Goal: Task Accomplishment & Management: Manage account settings

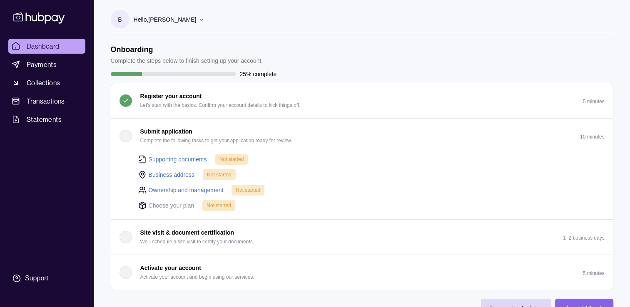
click at [122, 136] on div "button" at bounding box center [126, 136] width 12 height 12
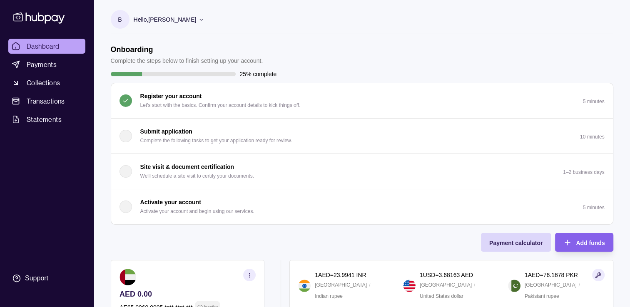
click at [122, 136] on div "button" at bounding box center [126, 136] width 12 height 12
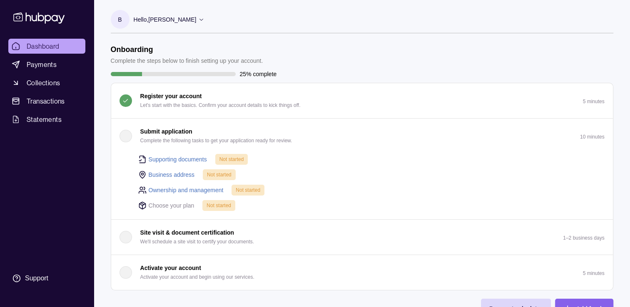
click at [188, 158] on link "Supporting documents" at bounding box center [178, 159] width 58 height 9
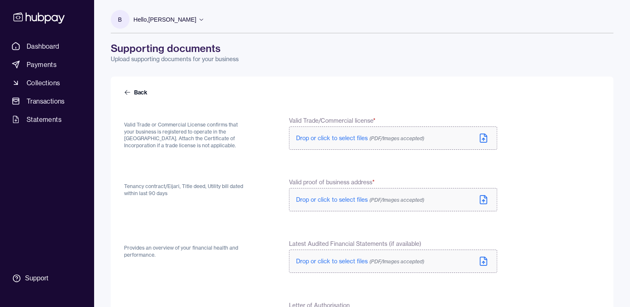
click at [483, 139] on icon at bounding box center [483, 138] width 2 height 1
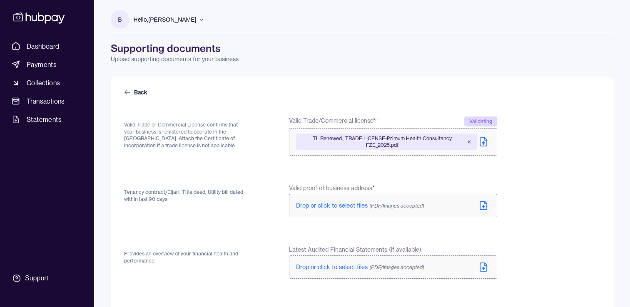
click at [338, 206] on span "Drop or click to select files (PDF/Images accepted)" at bounding box center [360, 205] width 128 height 7
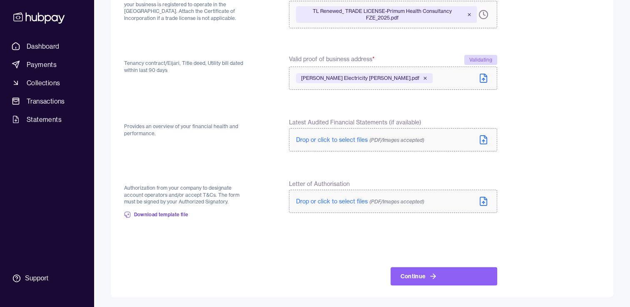
scroll to position [127, 0]
click at [184, 213] on span "Download template file" at bounding box center [161, 215] width 55 height 7
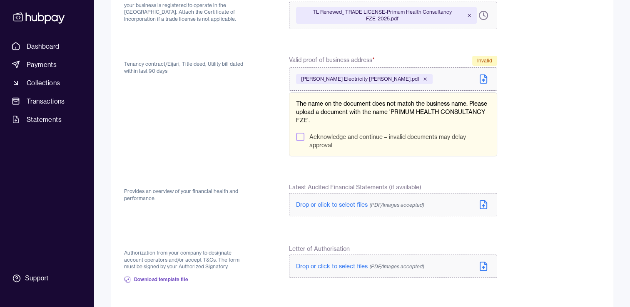
click at [297, 137] on button "Acknowledge and continue – invalid documents may delay approval" at bounding box center [300, 137] width 8 height 8
click at [481, 79] on icon at bounding box center [483, 79] width 10 height 10
click at [423, 80] on icon at bounding box center [425, 79] width 5 height 5
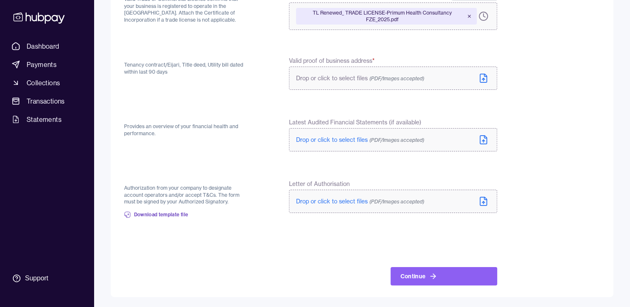
scroll to position [125, 0]
click at [486, 78] on icon at bounding box center [483, 79] width 10 height 10
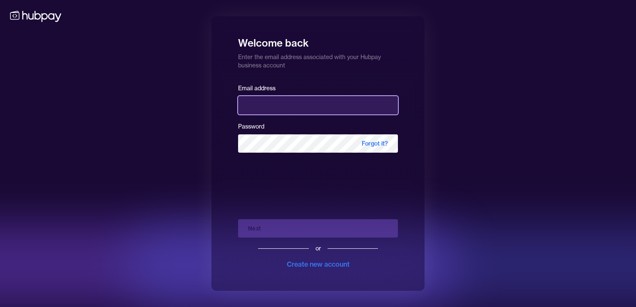
click at [341, 103] on input "email" at bounding box center [318, 105] width 160 height 18
type input "**********"
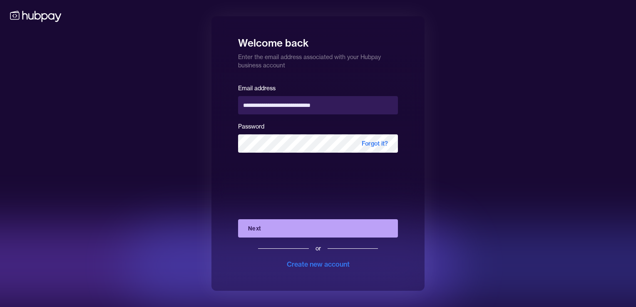
click at [321, 229] on button "Next" at bounding box center [318, 228] width 160 height 18
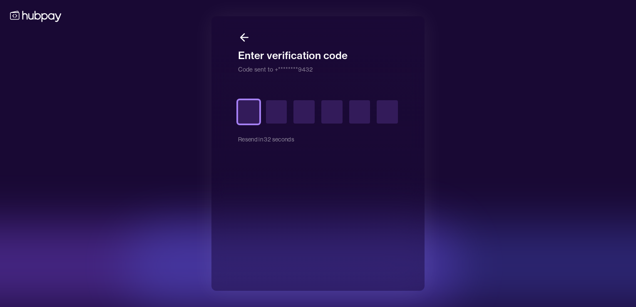
type input "*"
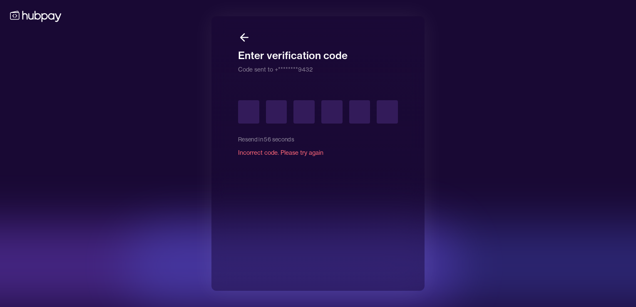
type input "*"
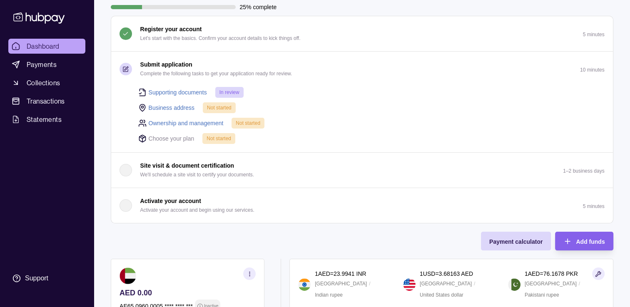
scroll to position [68, 0]
click at [592, 241] on span "Add funds" at bounding box center [590, 241] width 29 height 7
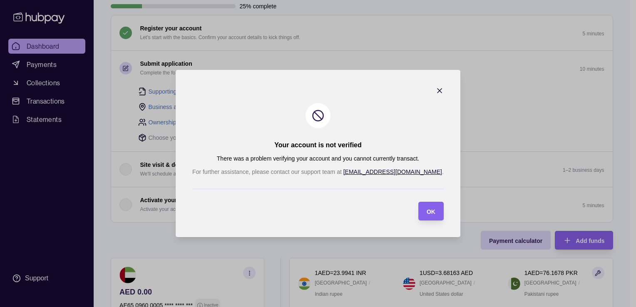
click at [438, 92] on icon "button" at bounding box center [440, 91] width 4 height 4
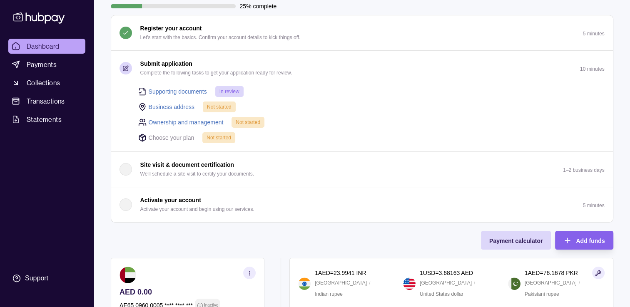
click at [188, 92] on link "Supporting documents" at bounding box center [178, 91] width 58 height 9
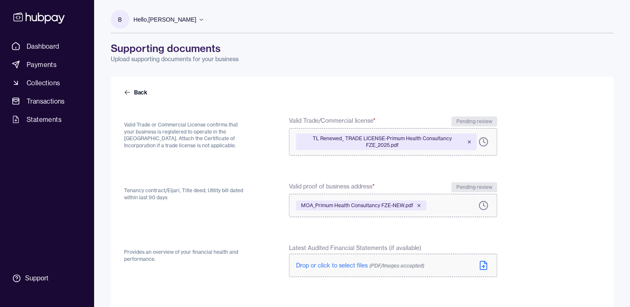
click at [204, 19] on icon at bounding box center [201, 19] width 6 height 6
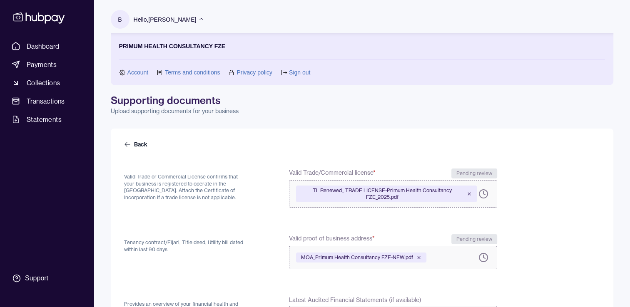
click at [204, 19] on icon at bounding box center [201, 19] width 6 height 6
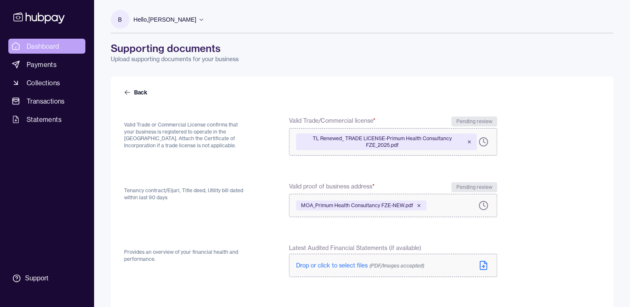
click at [41, 45] on span "Dashboard" at bounding box center [43, 46] width 33 height 10
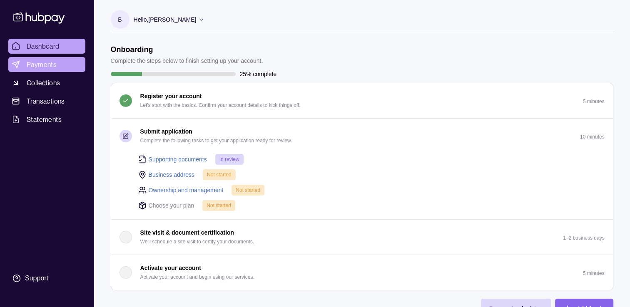
click at [45, 70] on link "Payments" at bounding box center [46, 64] width 77 height 15
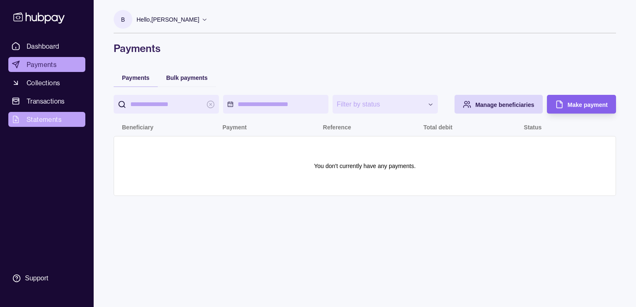
click at [55, 121] on span "Statements" at bounding box center [44, 120] width 35 height 10
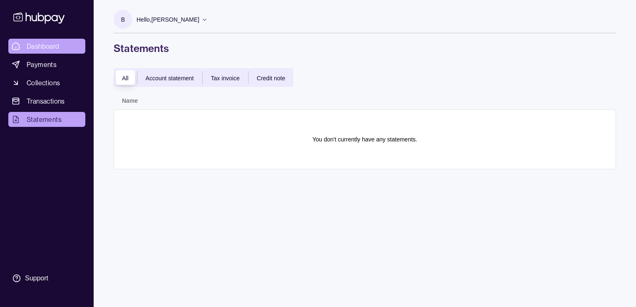
click at [52, 46] on span "Dashboard" at bounding box center [43, 46] width 33 height 10
